Goal: Task Accomplishment & Management: Manage account settings

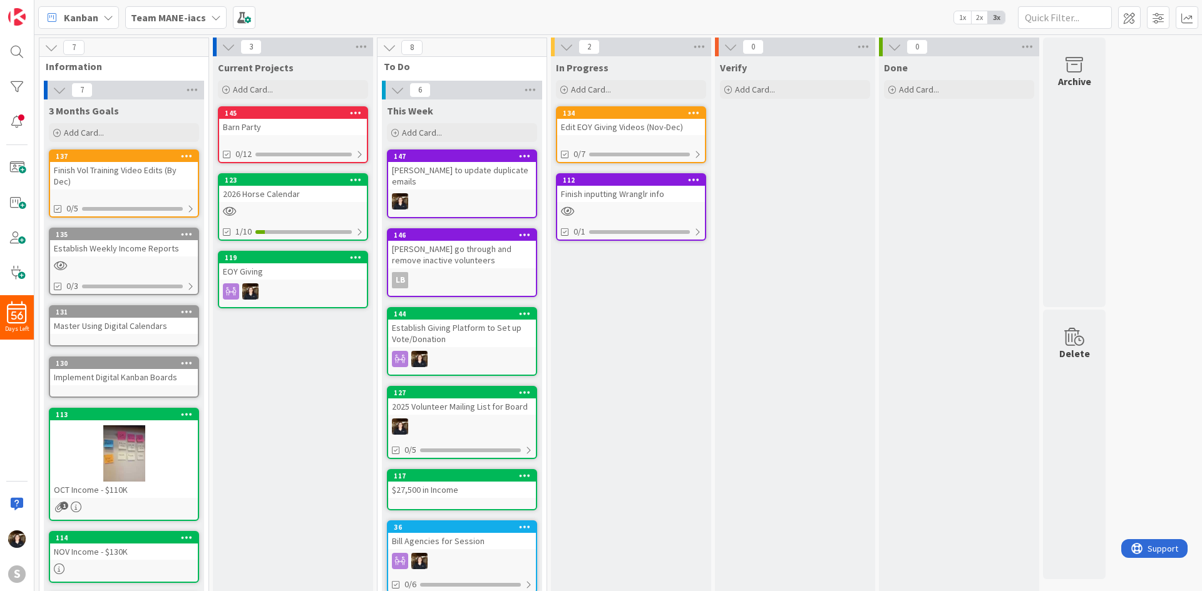
click at [211, 18] on icon at bounding box center [216, 18] width 10 height 10
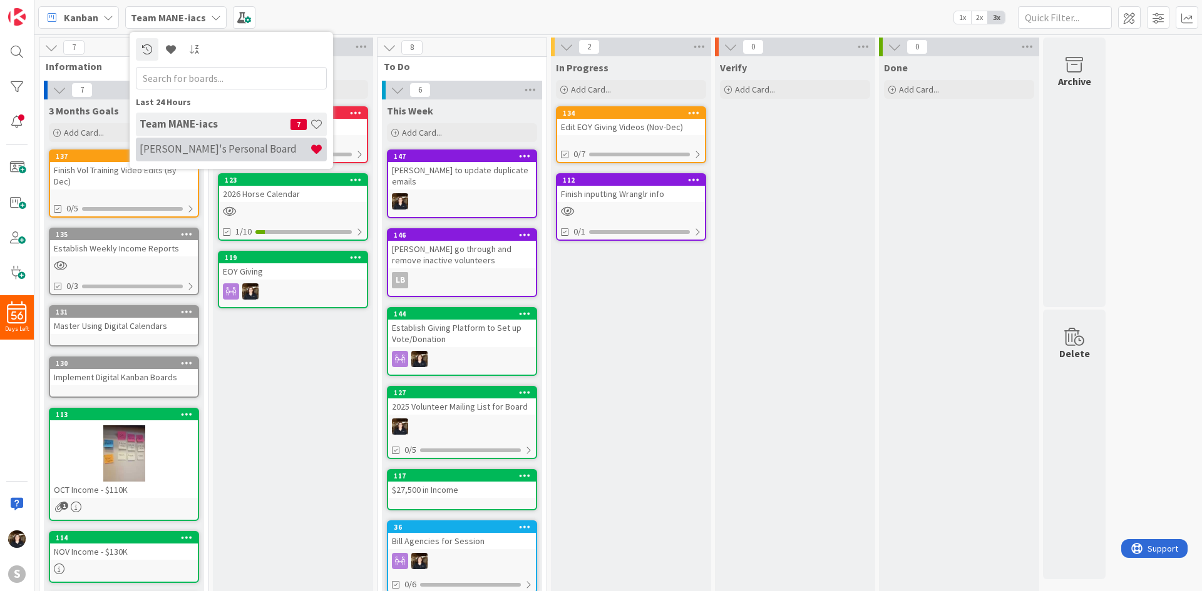
click at [200, 146] on h4 "[PERSON_NAME]'s Personal Board" at bounding box center [225, 149] width 170 height 13
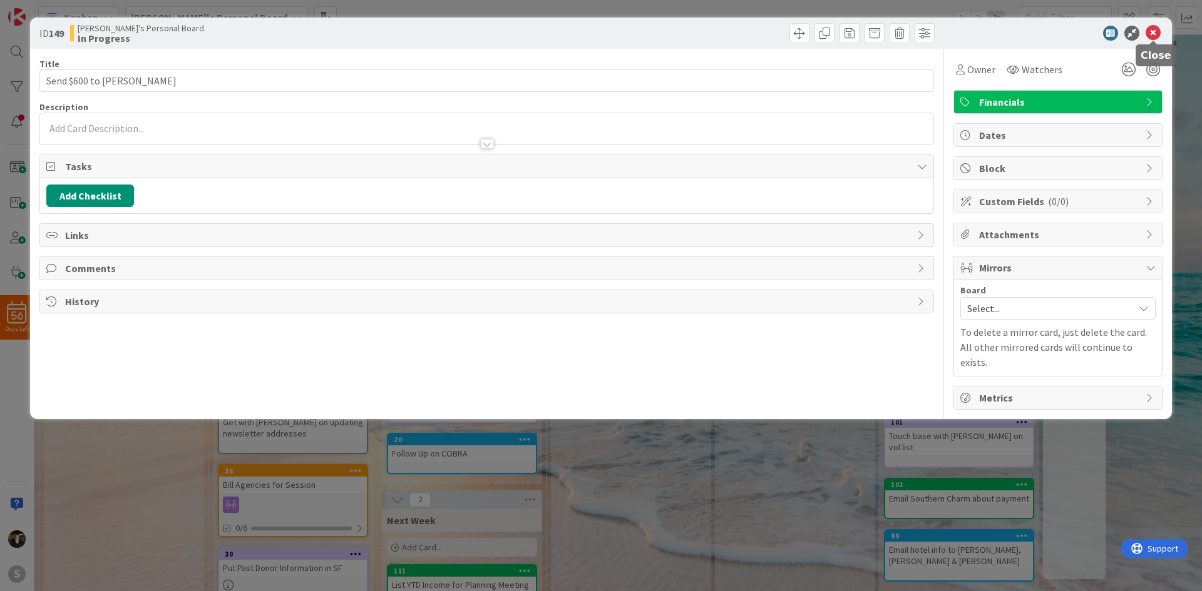
click at [1155, 27] on icon at bounding box center [1152, 33] width 15 height 15
